Goal: Transaction & Acquisition: Purchase product/service

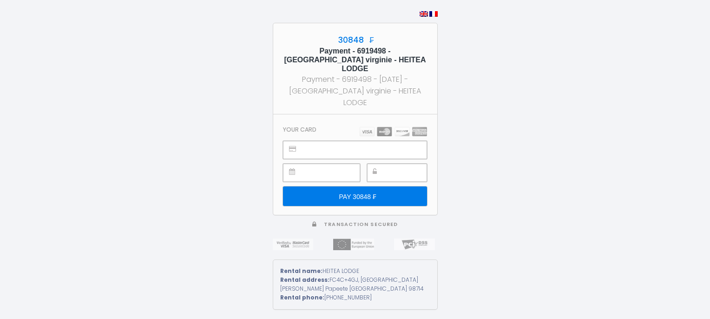
click at [302, 163] on div at bounding box center [321, 172] width 77 height 18
click at [283, 217] on p "Transaction secured" at bounding box center [355, 223] width 165 height 12
click at [304, 187] on input "PAY 30848 ₣" at bounding box center [355, 196] width 144 height 20
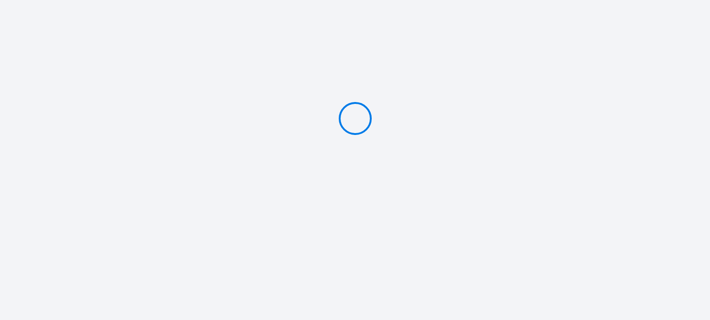
type input "PAY 30848 ₣"
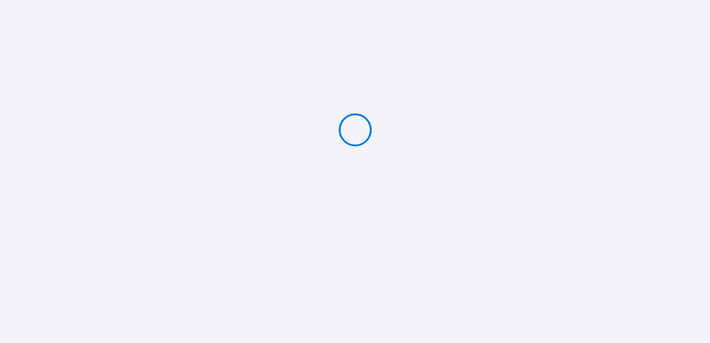
type input "PAY 30848 ₣"
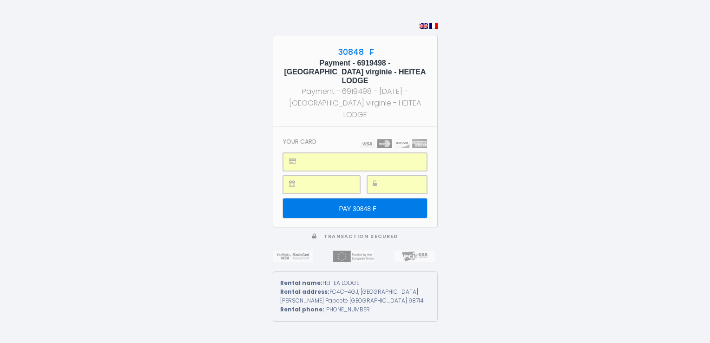
click at [308, 198] on input "PAY 30848 ₣" at bounding box center [355, 208] width 144 height 20
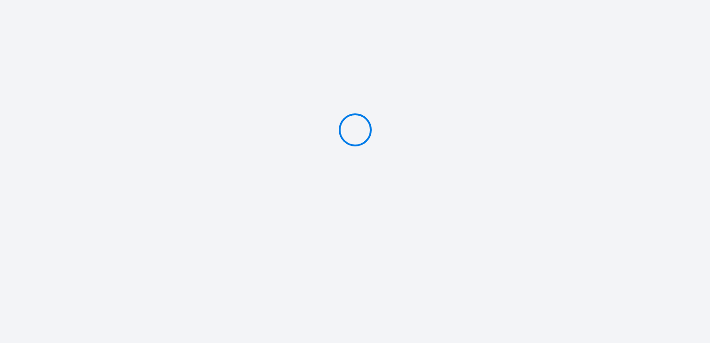
type input "PAY 30848 ₣"
